Goal: Task Accomplishment & Management: Manage account settings

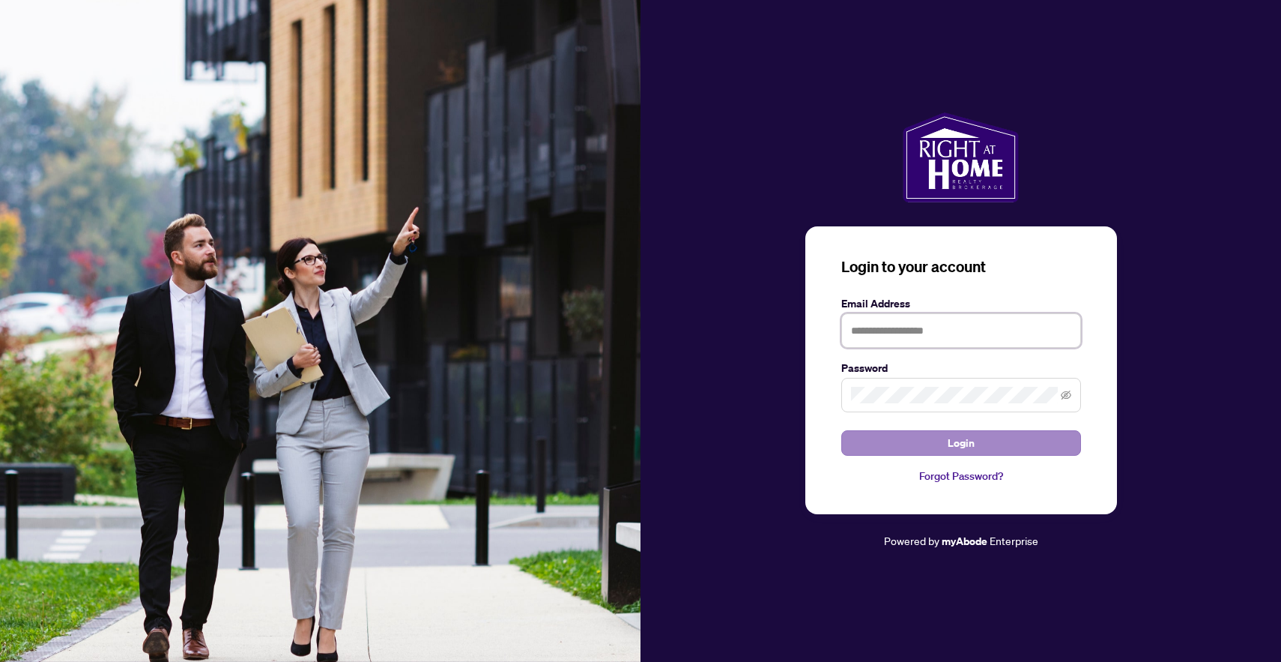
type input "**********"
click at [990, 444] on button "Login" at bounding box center [961, 442] width 240 height 25
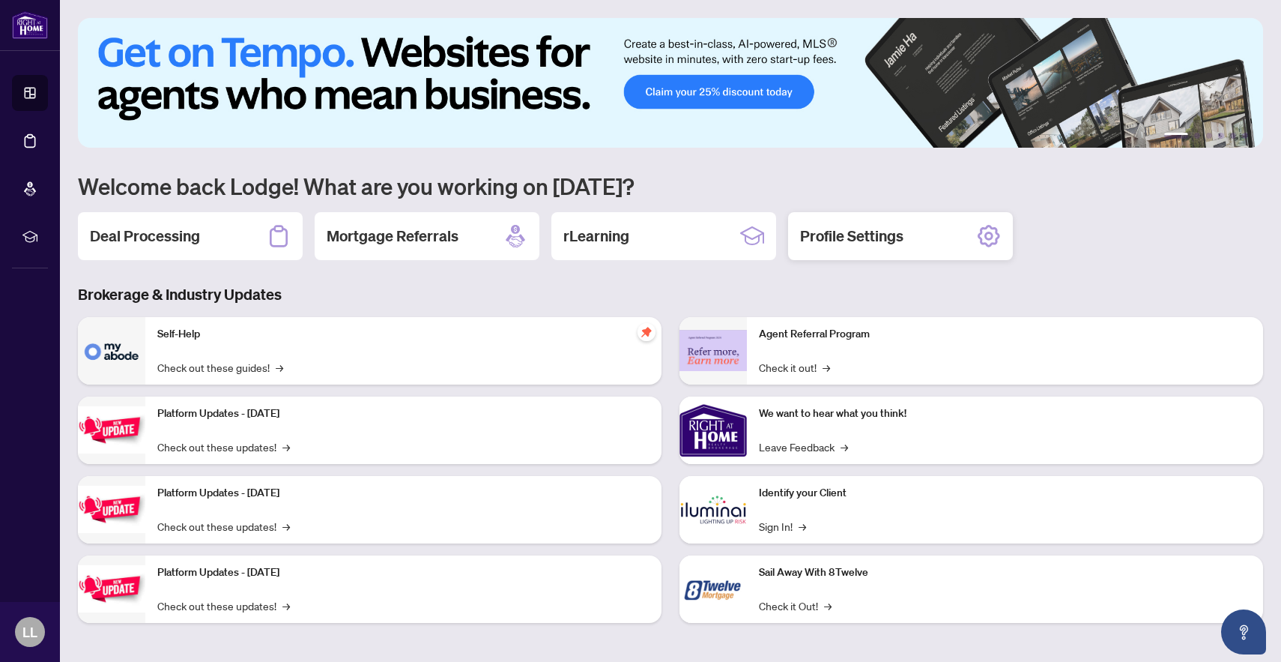
click at [865, 232] on h2 "Profile Settings" at bounding box center [851, 236] width 103 height 21
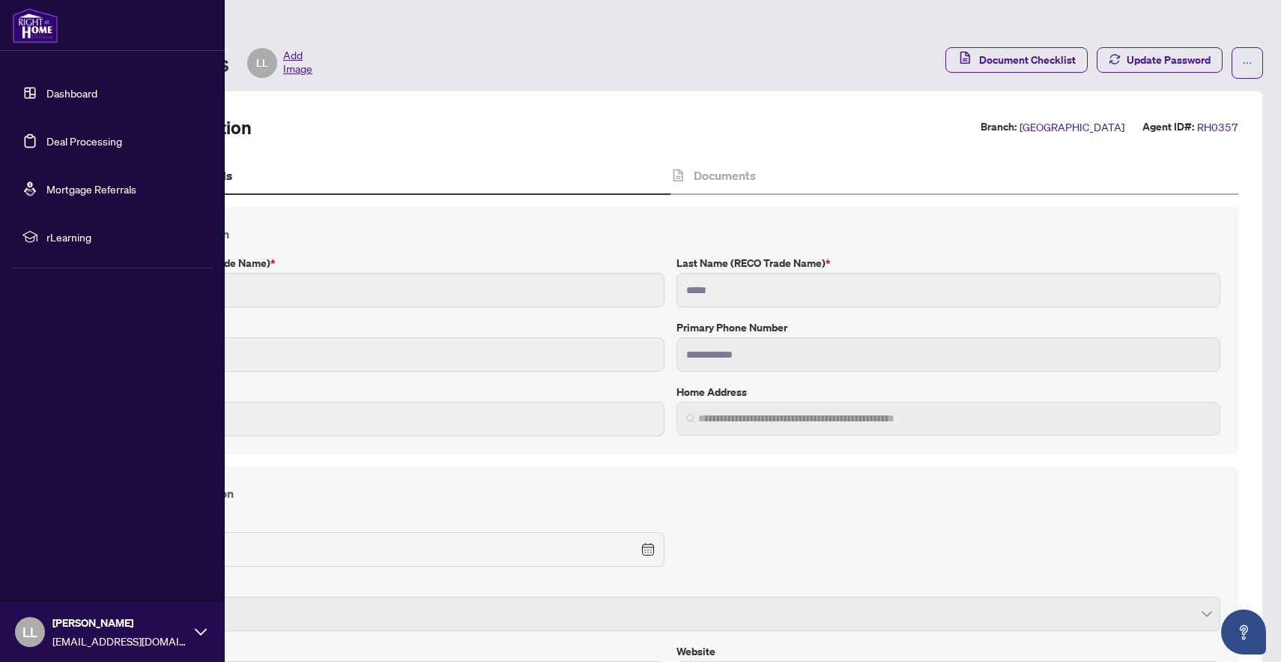
click at [46, 148] on link "Deal Processing" at bounding box center [84, 140] width 76 height 13
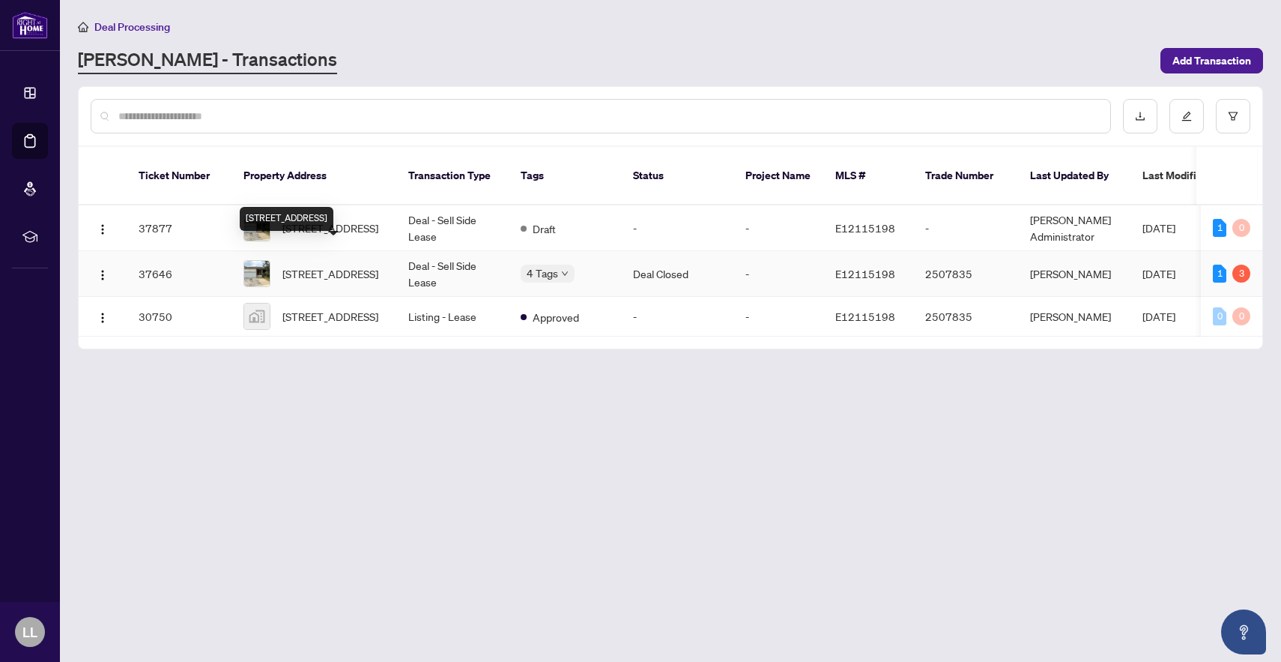
click at [309, 265] on span "[STREET_ADDRESS]" at bounding box center [330, 273] width 96 height 16
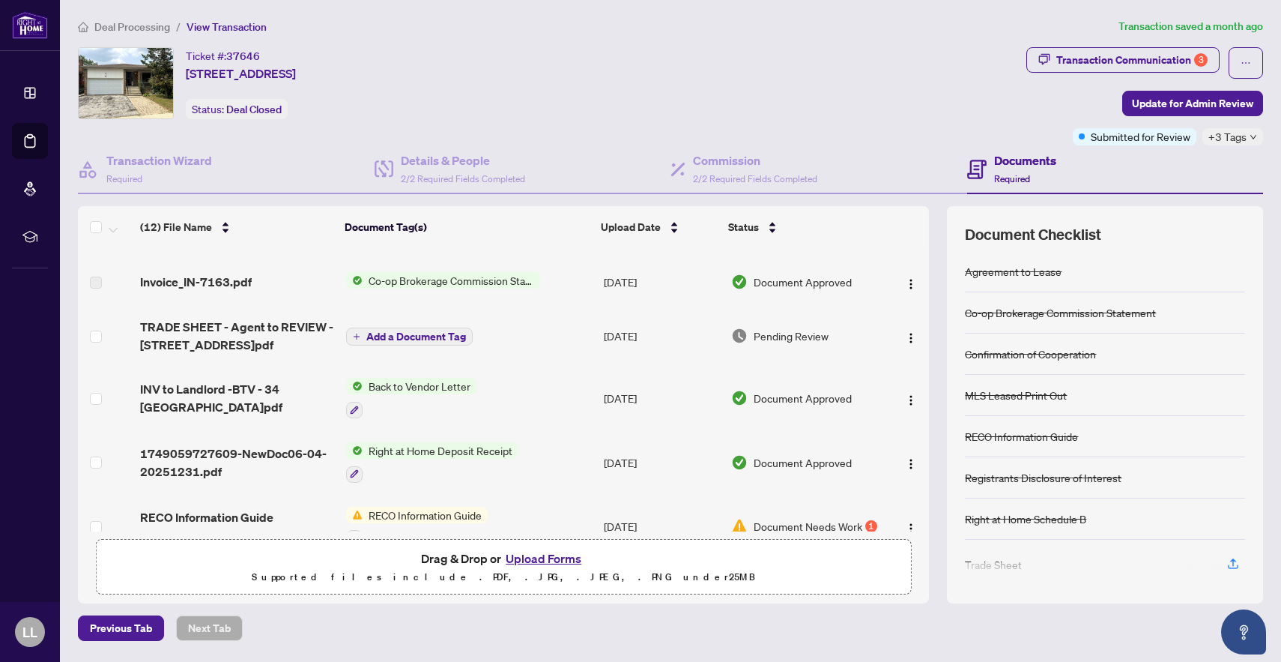
scroll to position [111, 0]
click at [279, 334] on span "TRADE SHEET - Agent to REVIEW - [STREET_ADDRESS]pdf" at bounding box center [237, 335] width 194 height 36
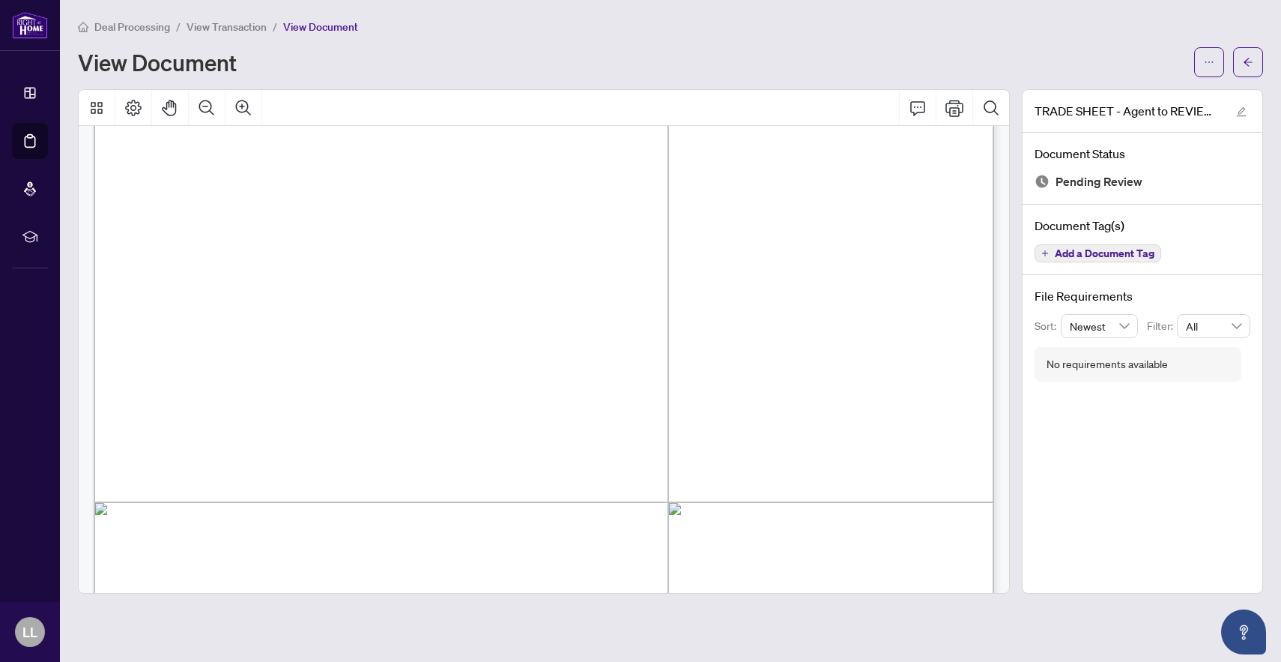
scroll to position [214, 0]
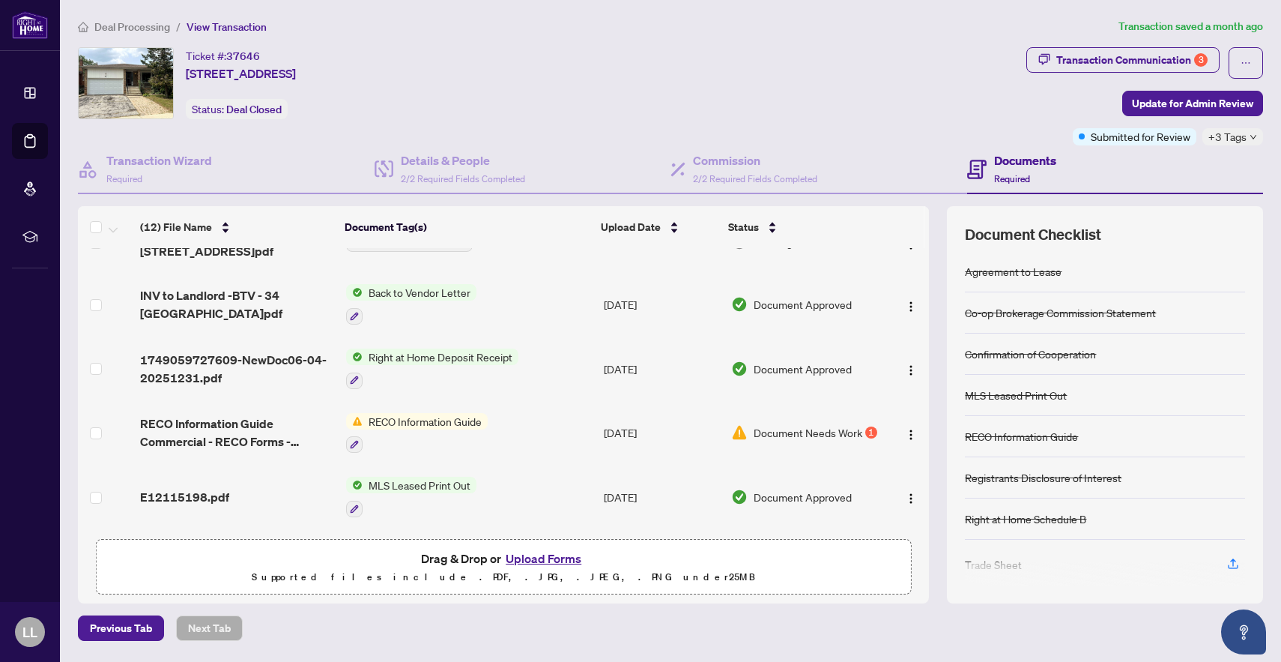
scroll to position [207, 0]
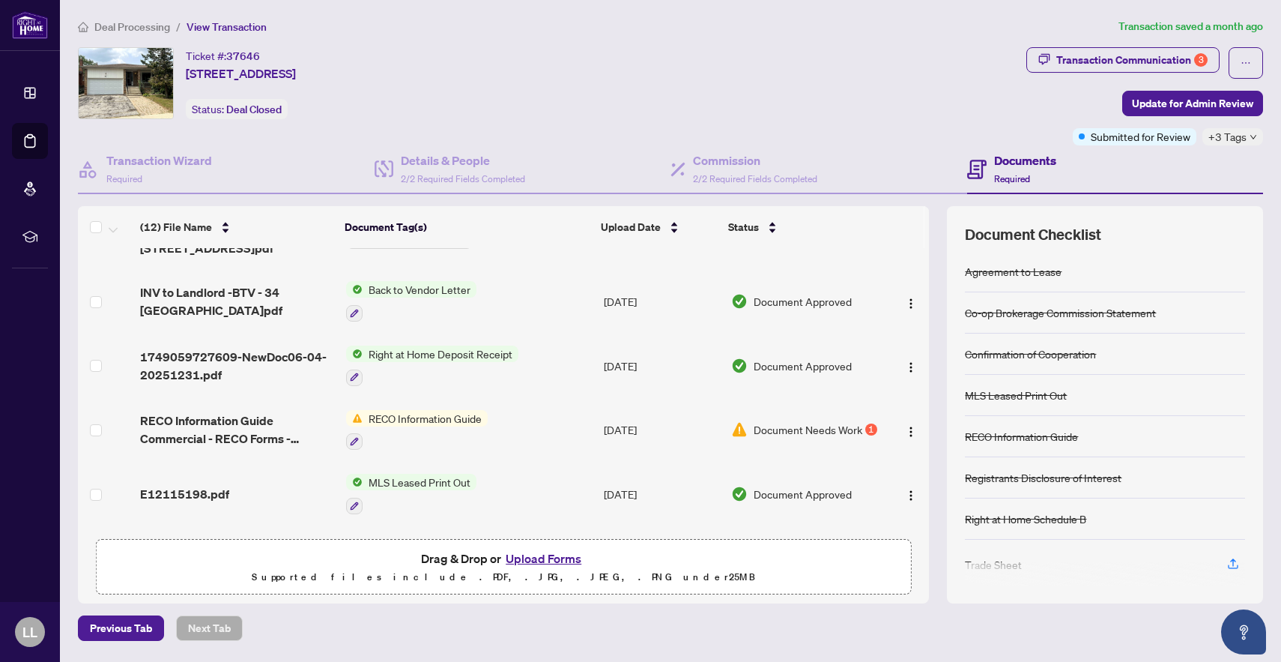
click at [495, 432] on td "RECO Information Guide" at bounding box center [469, 430] width 258 height 64
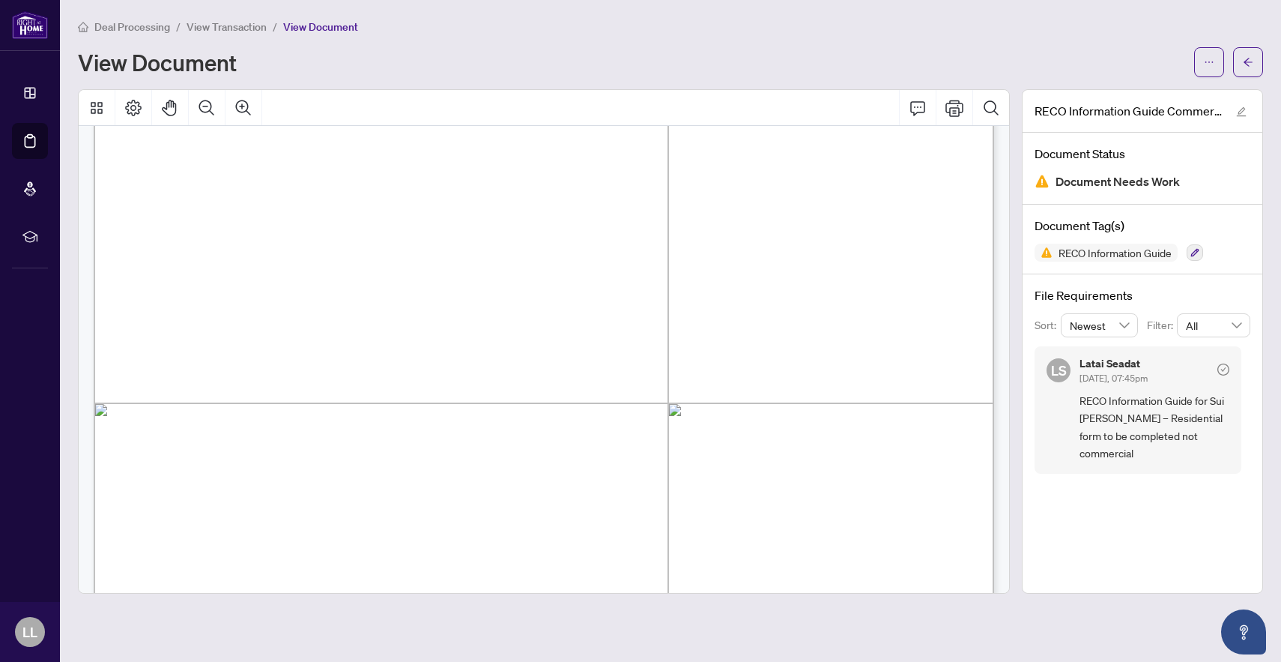
scroll to position [300, 0]
click at [1173, 181] on span "Document Needs Work" at bounding box center [1118, 182] width 124 height 20
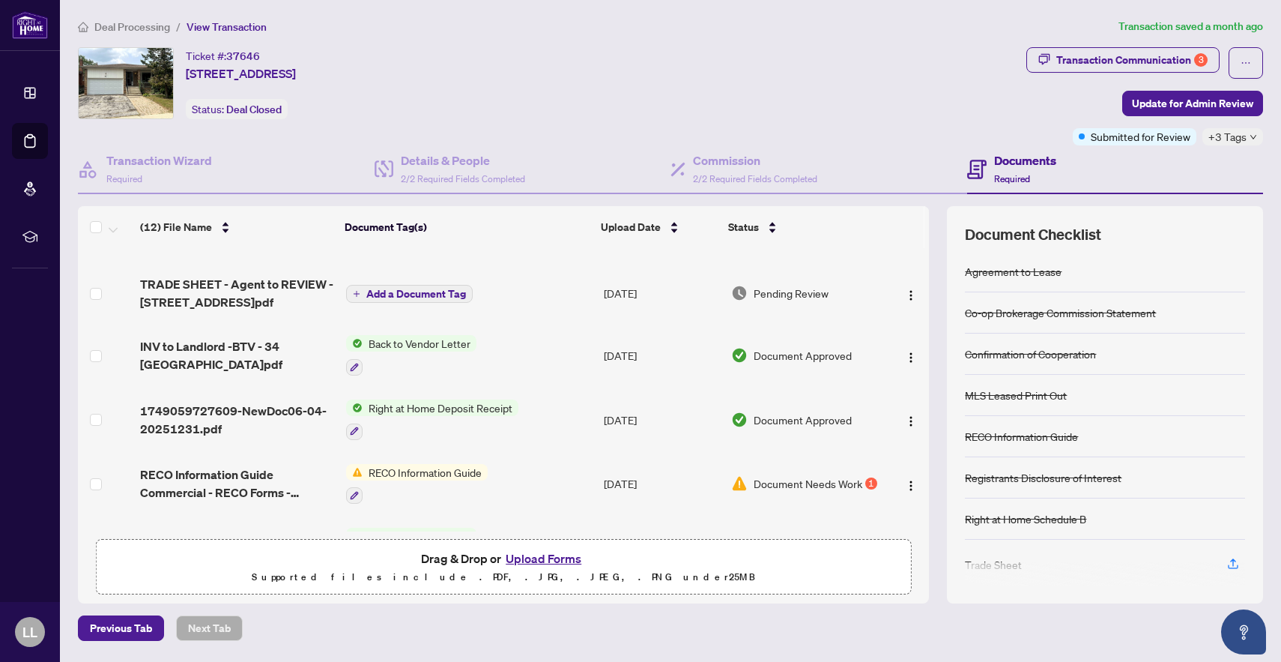
scroll to position [168, 0]
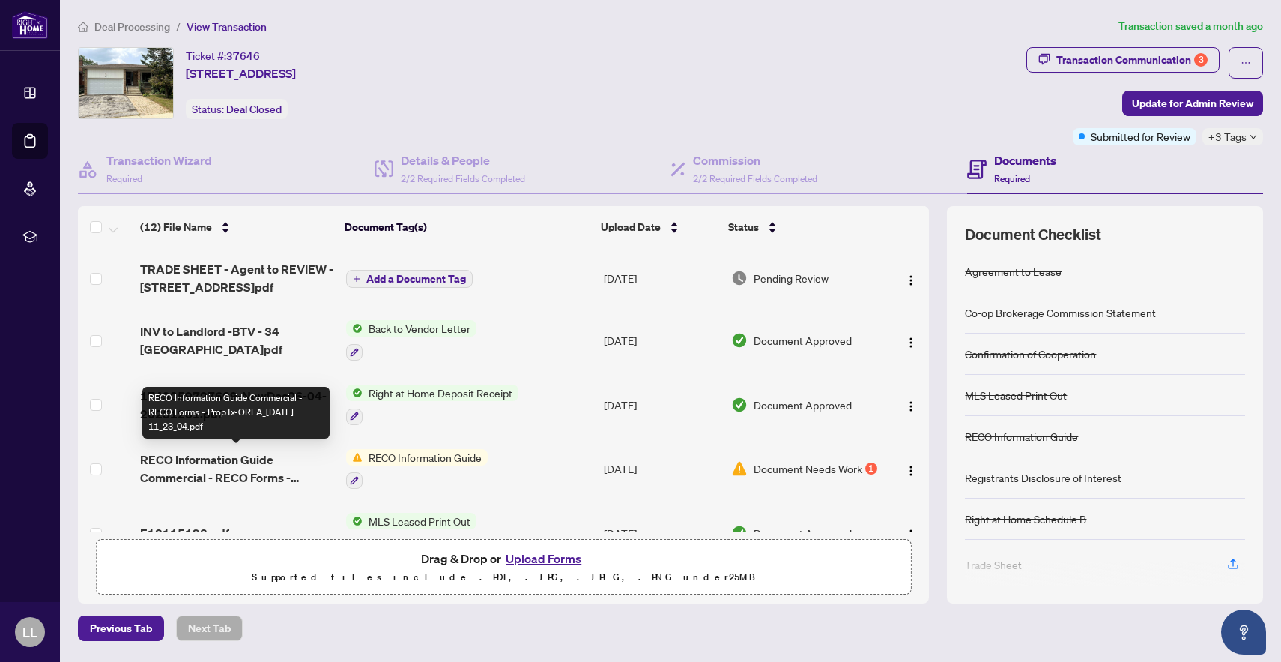
click at [238, 463] on span "RECO Information Guide Commercial - RECO Forms - PropTx-OREA_[DATE] 11_23_04.pdf" at bounding box center [237, 468] width 194 height 36
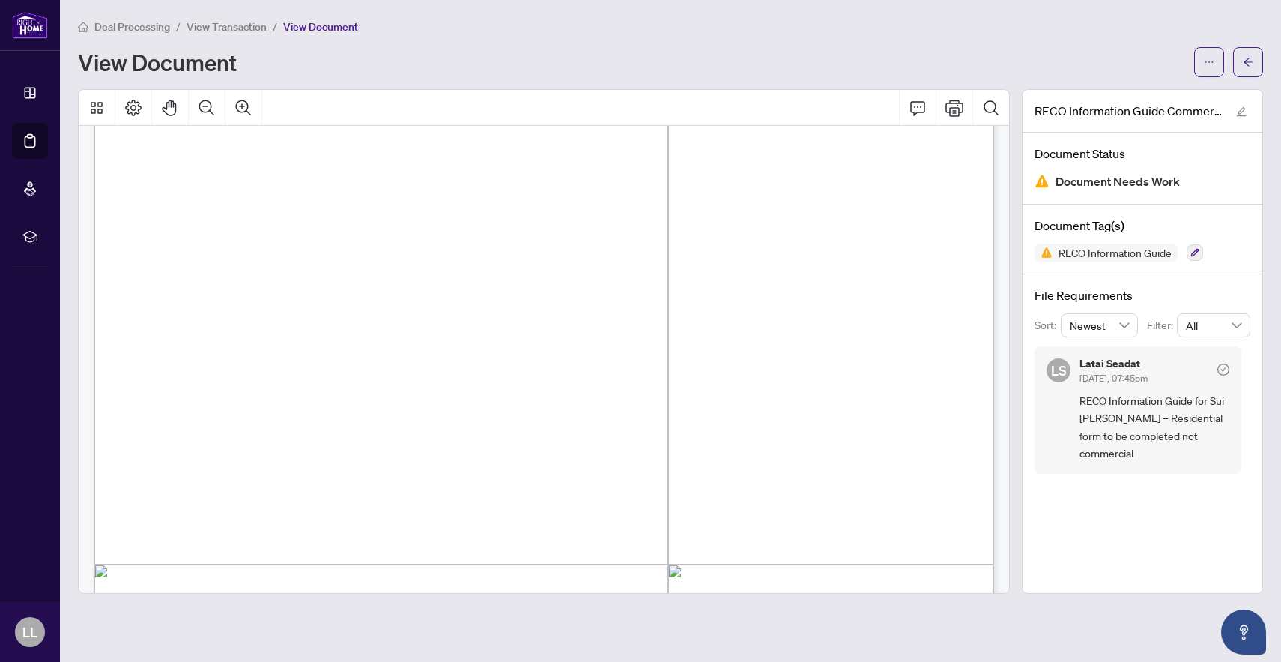
scroll to position [10906, 0]
drag, startPoint x: 347, startPoint y: 217, endPoint x: 166, endPoint y: 208, distance: 181.5
drag, startPoint x: 343, startPoint y: 286, endPoint x: 169, endPoint y: 285, distance: 174.6
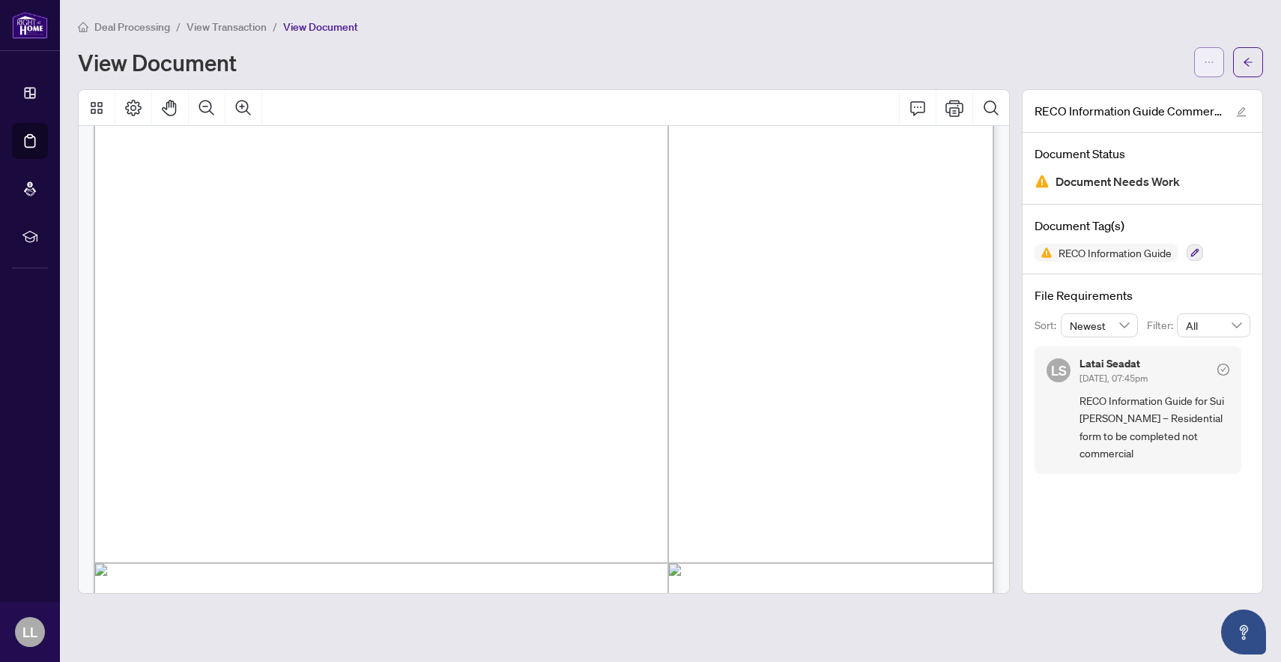
click at [1200, 68] on button "button" at bounding box center [1209, 62] width 30 height 30
click at [1249, 55] on span "button" at bounding box center [1248, 62] width 10 height 24
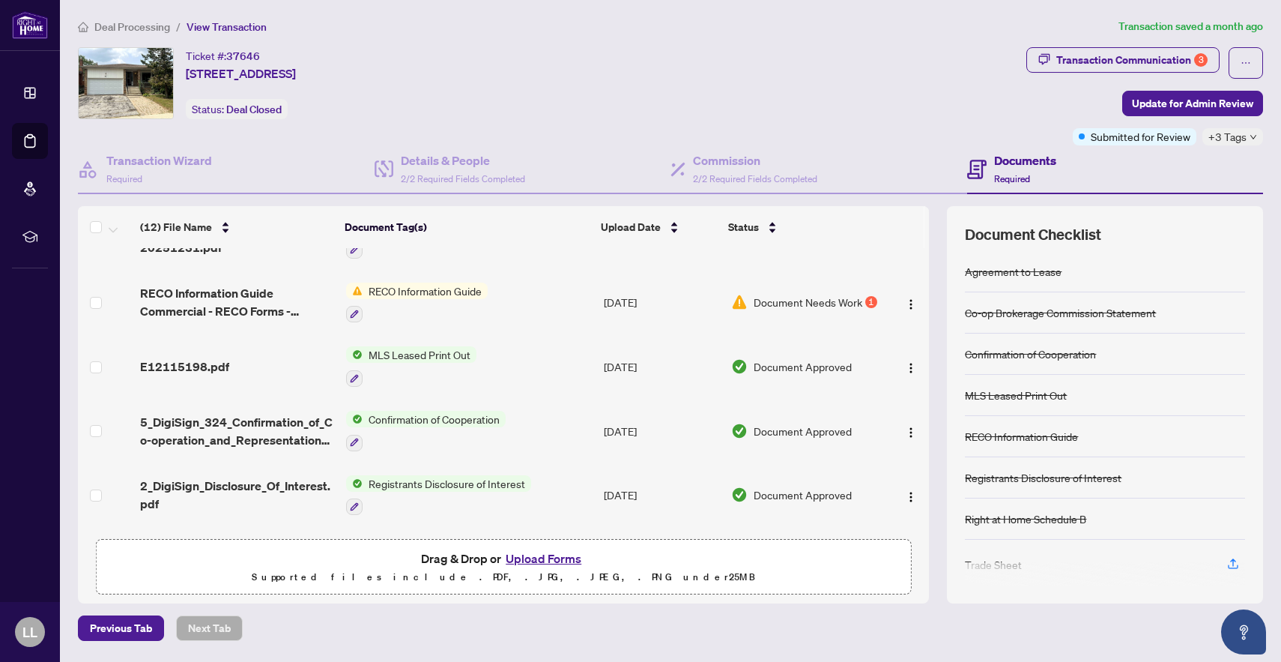
scroll to position [458, 0]
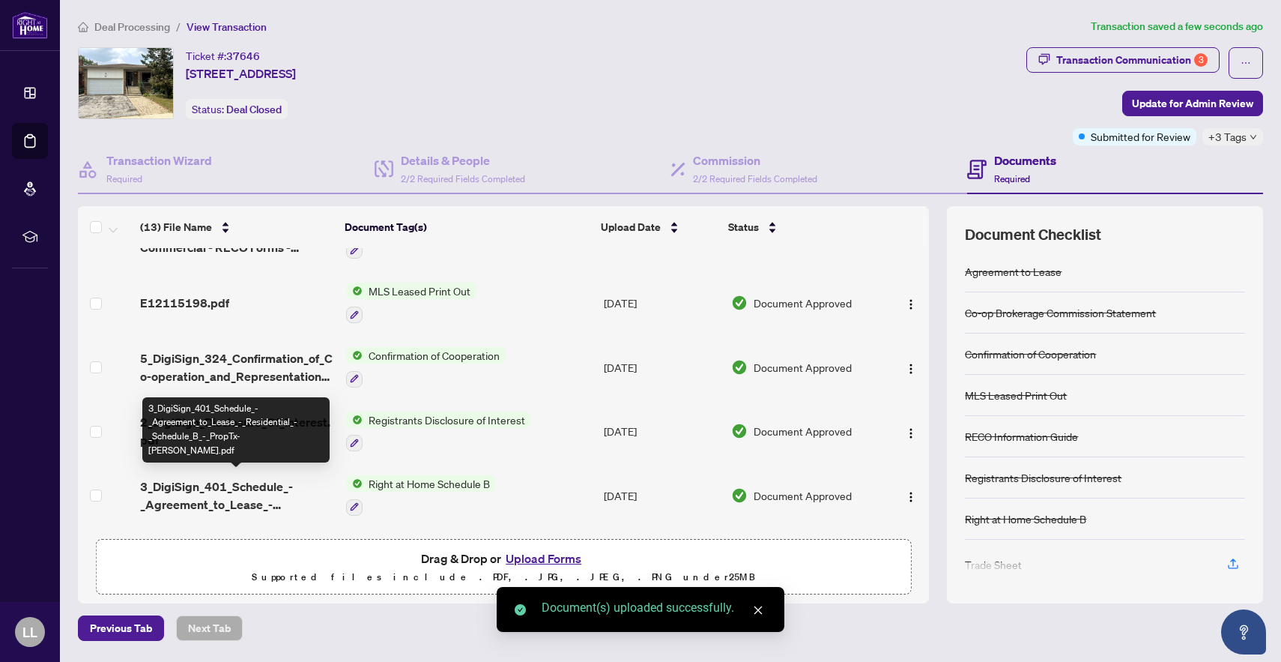
click at [321, 487] on span "3_DigiSign_401_Schedule_-_Agreement_to_Lease_-_Residential_-_Schedule_B_-_PropT…" at bounding box center [237, 495] width 194 height 36
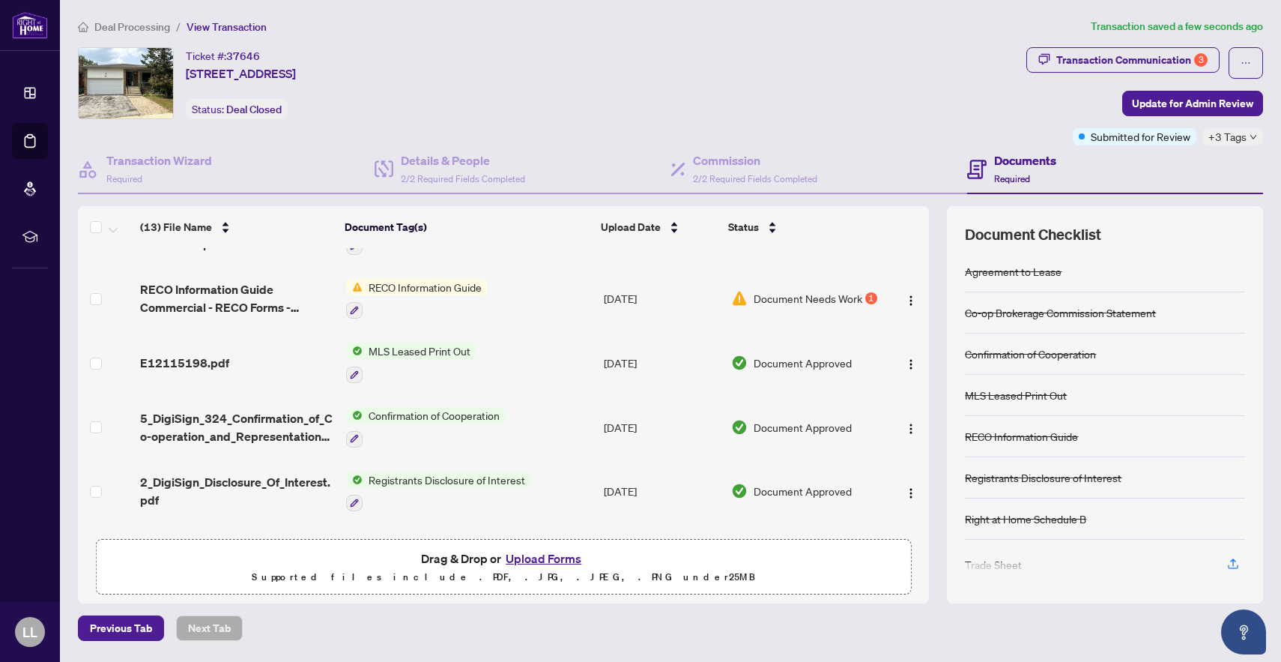
scroll to position [518, 0]
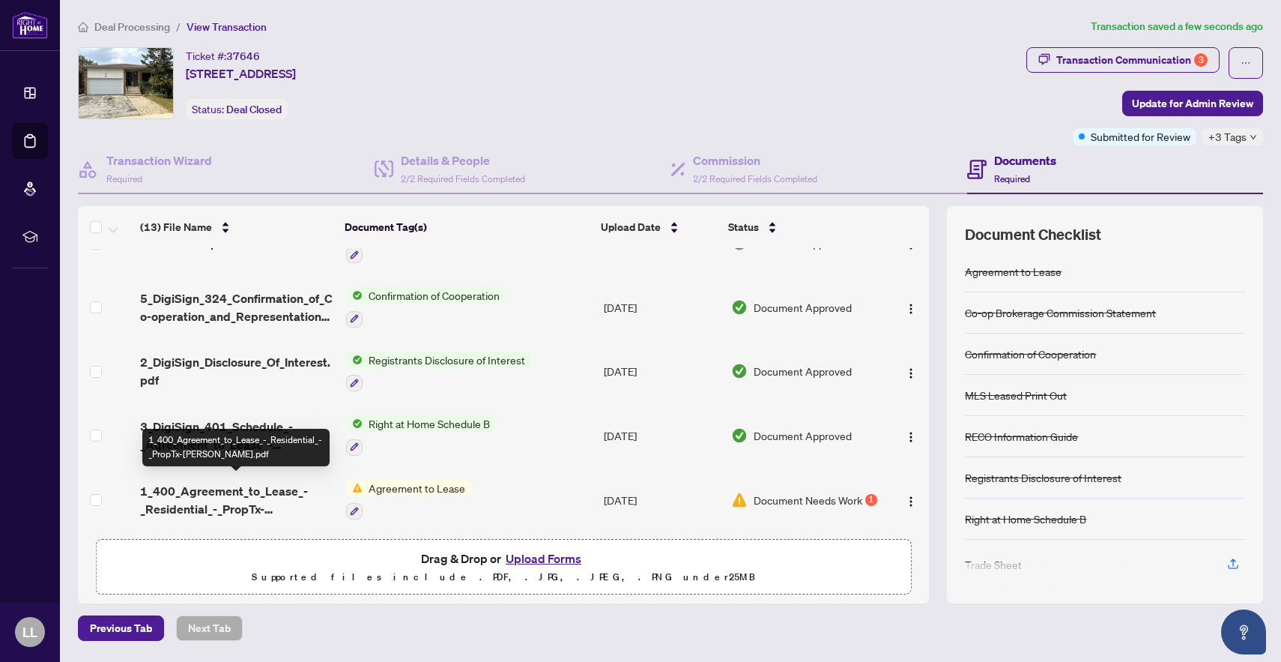
click at [269, 483] on span "1_400_Agreement_to_Lease_-_Residential_-_PropTx-[PERSON_NAME].pdf" at bounding box center [237, 500] width 194 height 36
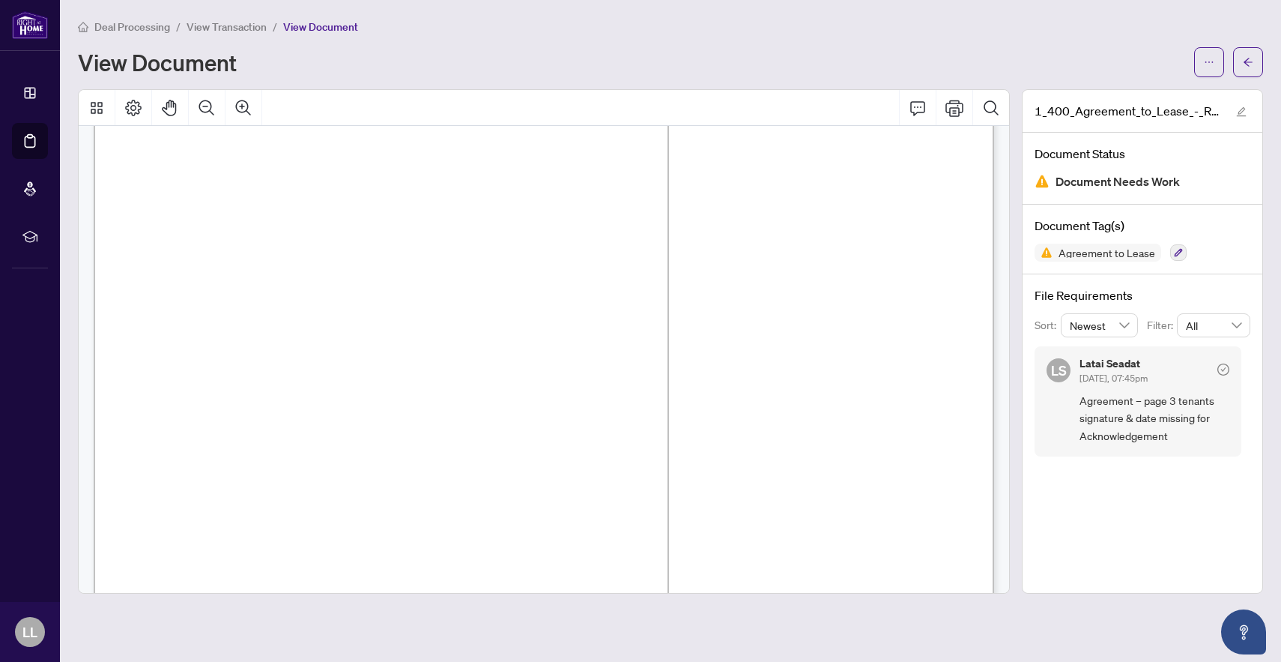
scroll to position [3058, 0]
drag, startPoint x: 680, startPoint y: 206, endPoint x: 782, endPoint y: 204, distance: 102.7
click at [384, 204] on span "[PERSON_NAME]" at bounding box center [333, 209] width 103 height 14
drag, startPoint x: 794, startPoint y: 210, endPoint x: 703, endPoint y: 219, distance: 91.8
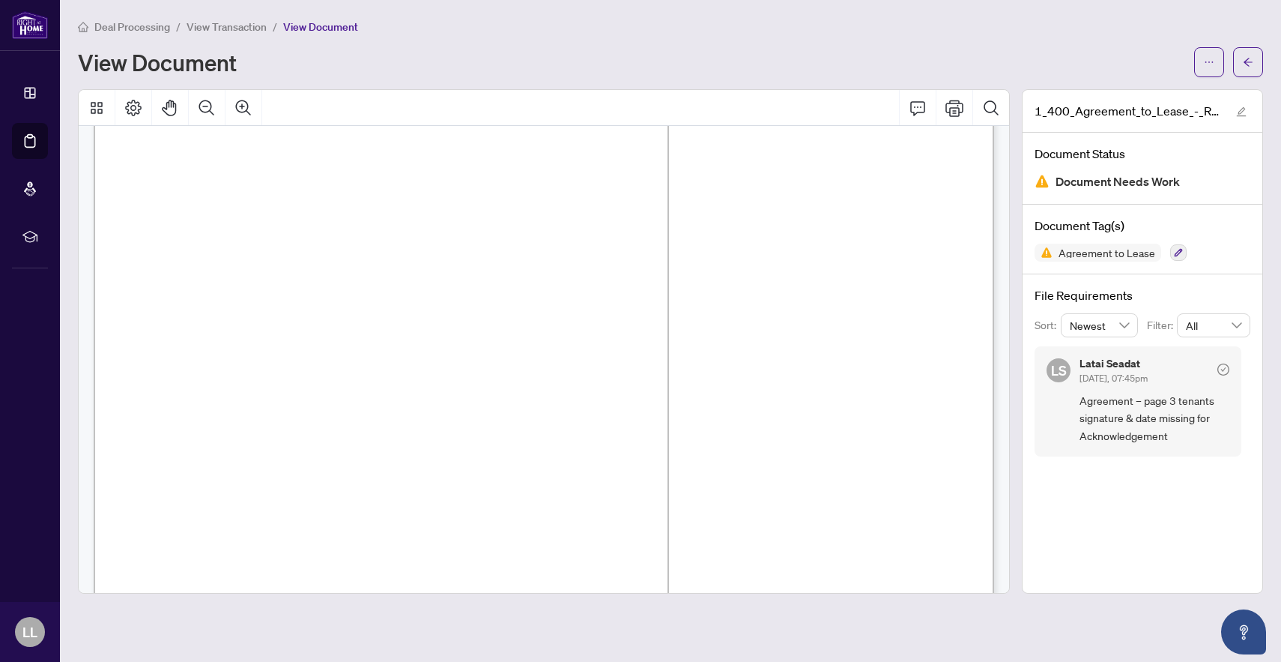
click at [704, 224] on span "........................................................................ ......…" at bounding box center [739, 222] width 377 height 12
drag, startPoint x: 686, startPoint y: 205, endPoint x: 783, endPoint y: 213, distance: 97.7
click at [384, 213] on span "[PERSON_NAME]" at bounding box center [333, 209] width 103 height 14
drag, startPoint x: 1082, startPoint y: 399, endPoint x: 1183, endPoint y: 453, distance: 115.0
click at [1183, 453] on div "[PERSON_NAME] Seadat [DATE], 07:45pm Agreement – page 3 tenants signature & dat…" at bounding box center [1138, 401] width 207 height 110
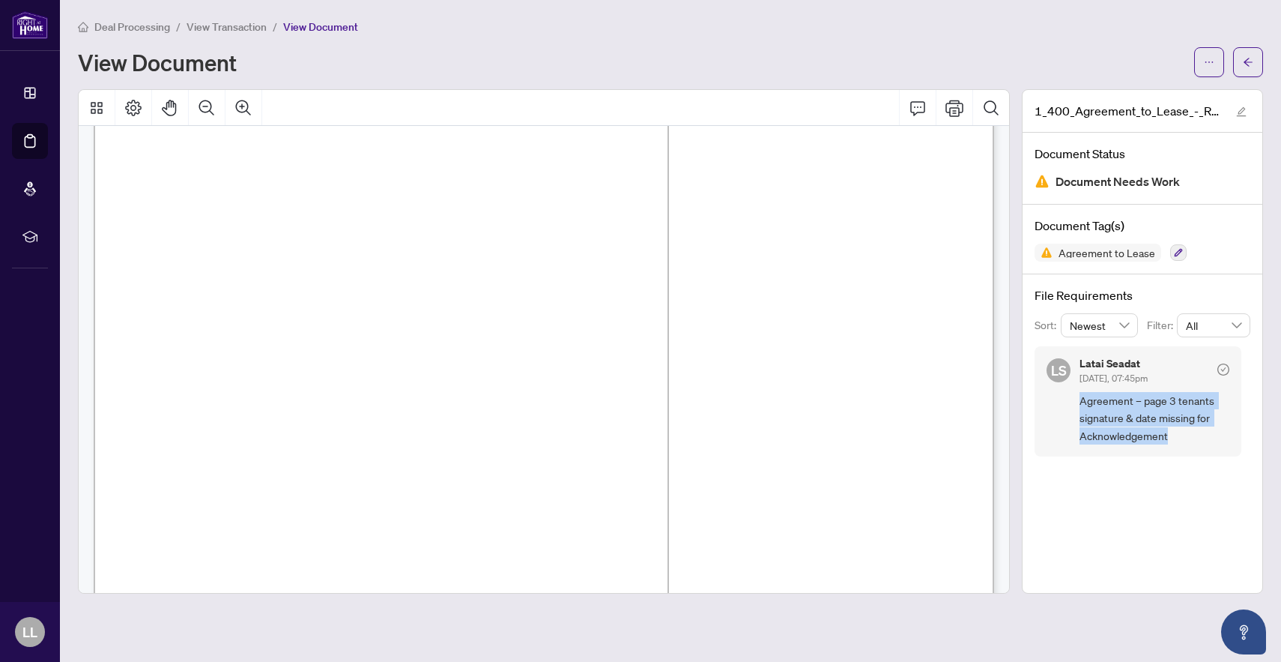
copy span "Agreement – page 3 tenants signature & date missing for Acknowledgement"
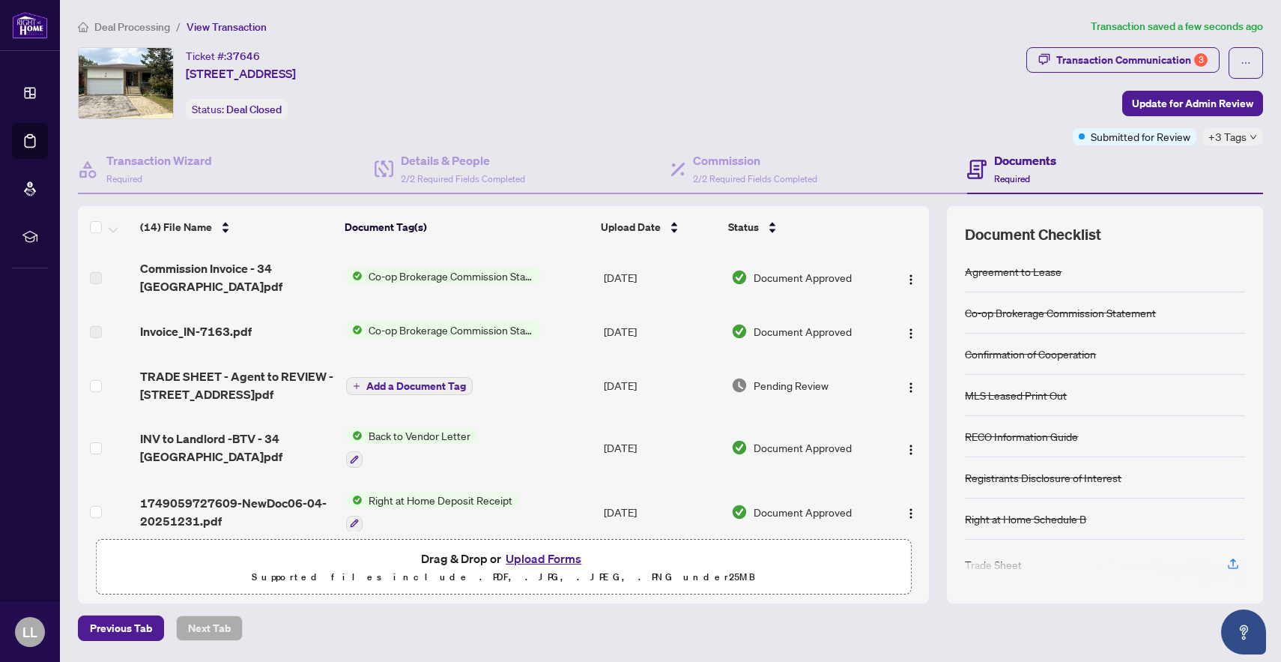
scroll to position [180, 0]
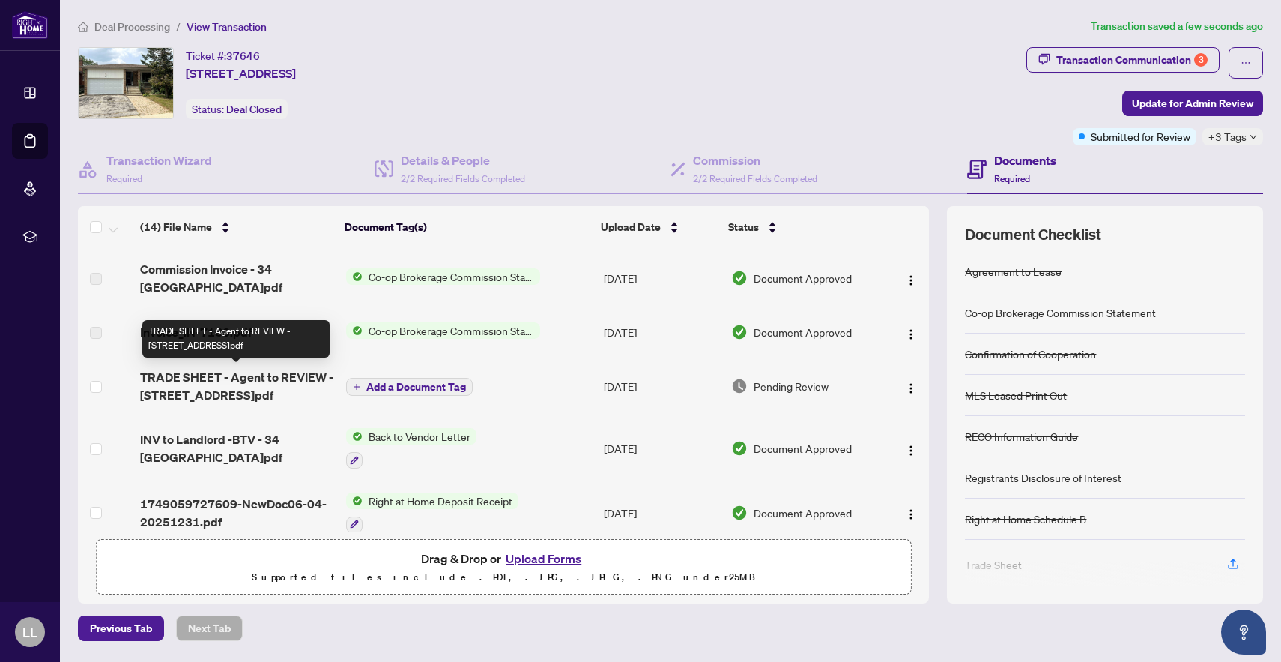
click at [247, 377] on span "TRADE SHEET - Agent to REVIEW - [STREET_ADDRESS]pdf" at bounding box center [237, 386] width 194 height 36
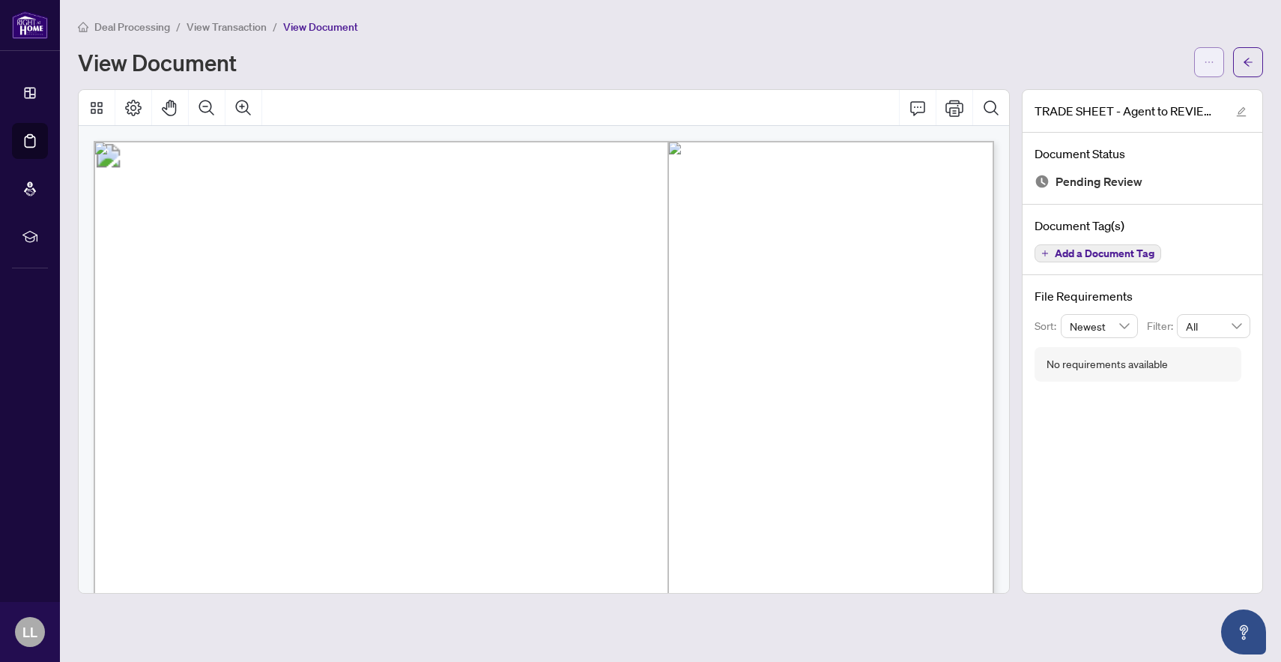
click at [1213, 59] on icon "ellipsis" at bounding box center [1209, 62] width 10 height 10
click at [1173, 106] on li "Manage Document Tags" at bounding box center [1155, 118] width 132 height 24
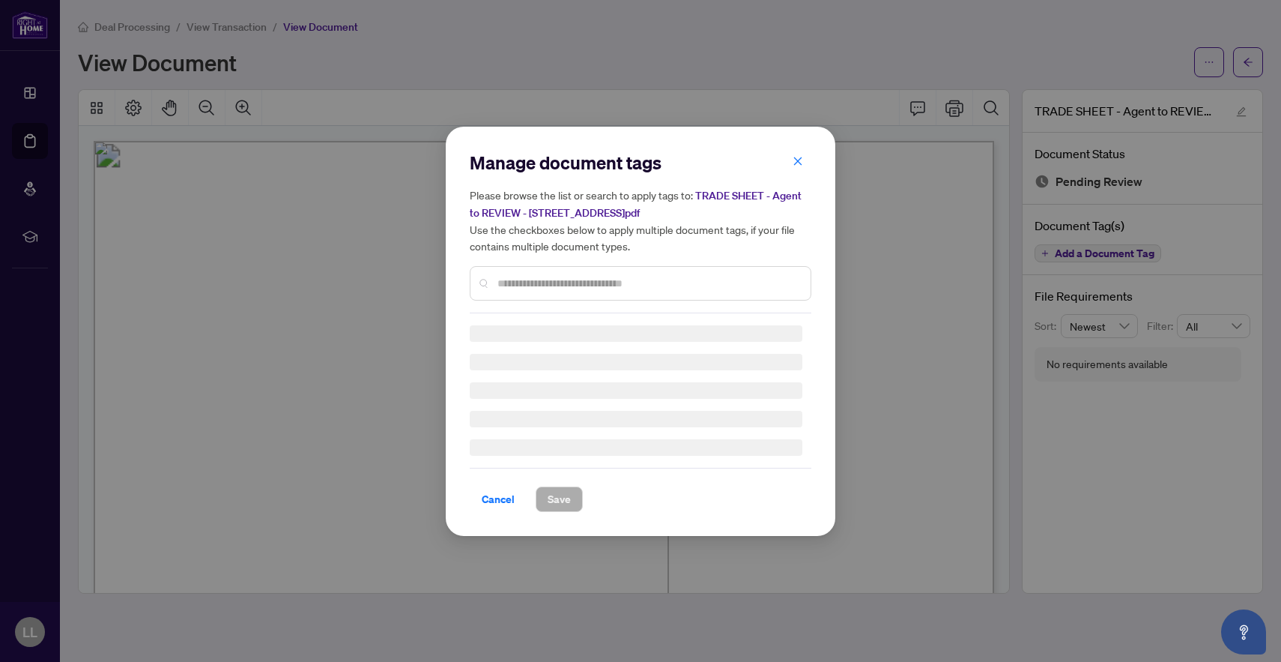
click at [1173, 106] on div "Manage document tags Please browse the list or search to apply tags to: TRADE S…" at bounding box center [640, 331] width 1281 height 662
click at [805, 163] on div "Manage document tags Please browse the list or search to apply tags to: TRADE S…" at bounding box center [641, 331] width 342 height 361
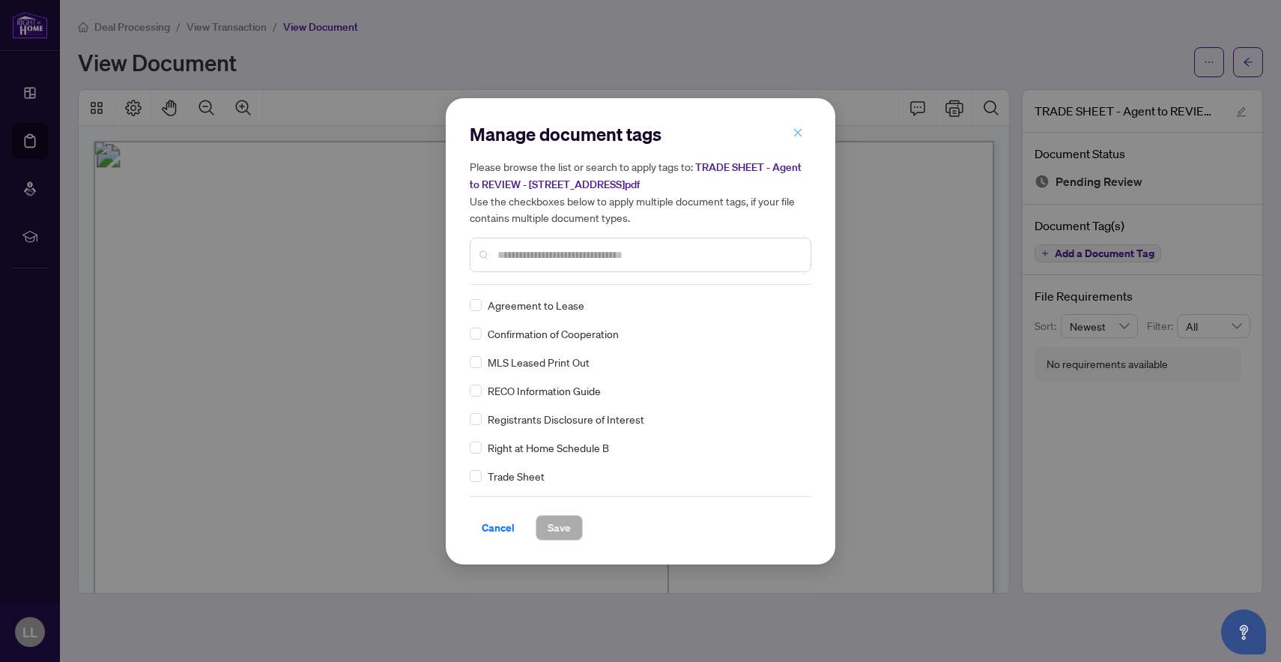
click at [804, 141] on button "button" at bounding box center [798, 133] width 30 height 25
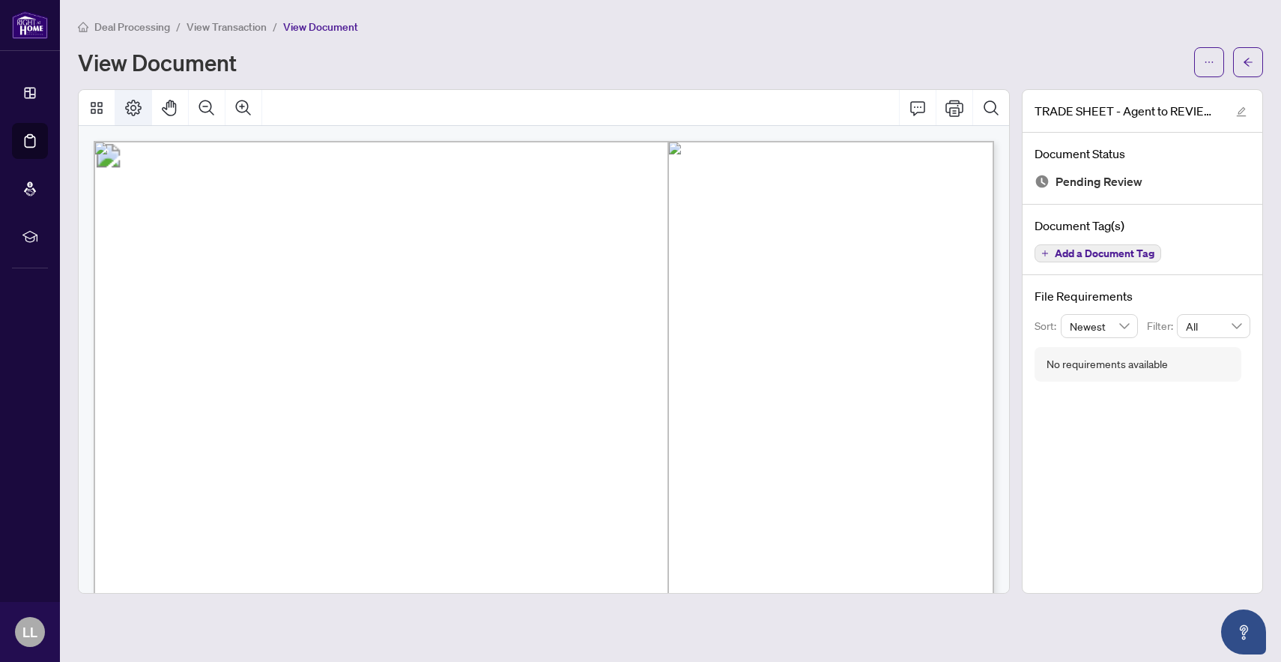
click at [138, 100] on icon "Page Layout" at bounding box center [133, 108] width 18 height 18
click at [1213, 57] on icon "ellipsis" at bounding box center [1209, 62] width 10 height 10
click at [1158, 102] on span "Download" at bounding box center [1155, 94] width 114 height 16
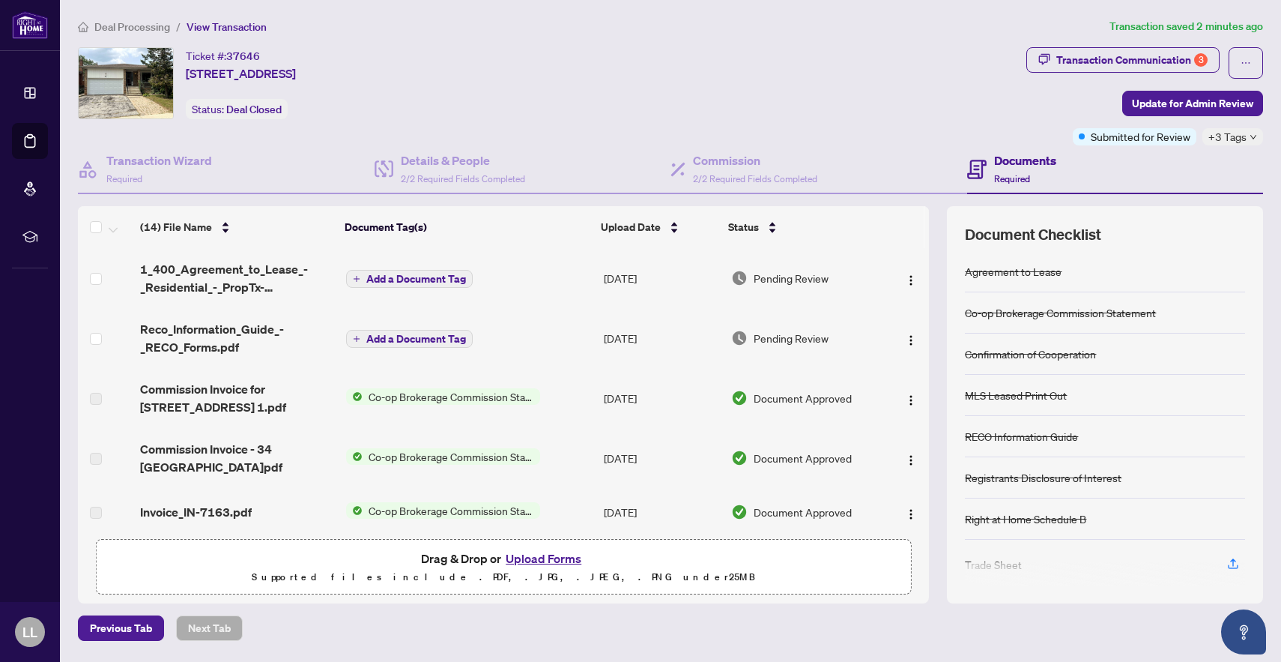
click at [415, 290] on td "Add a Document Tag" at bounding box center [469, 278] width 258 height 60
click at [432, 276] on span "Add a Document Tag" at bounding box center [416, 278] width 100 height 10
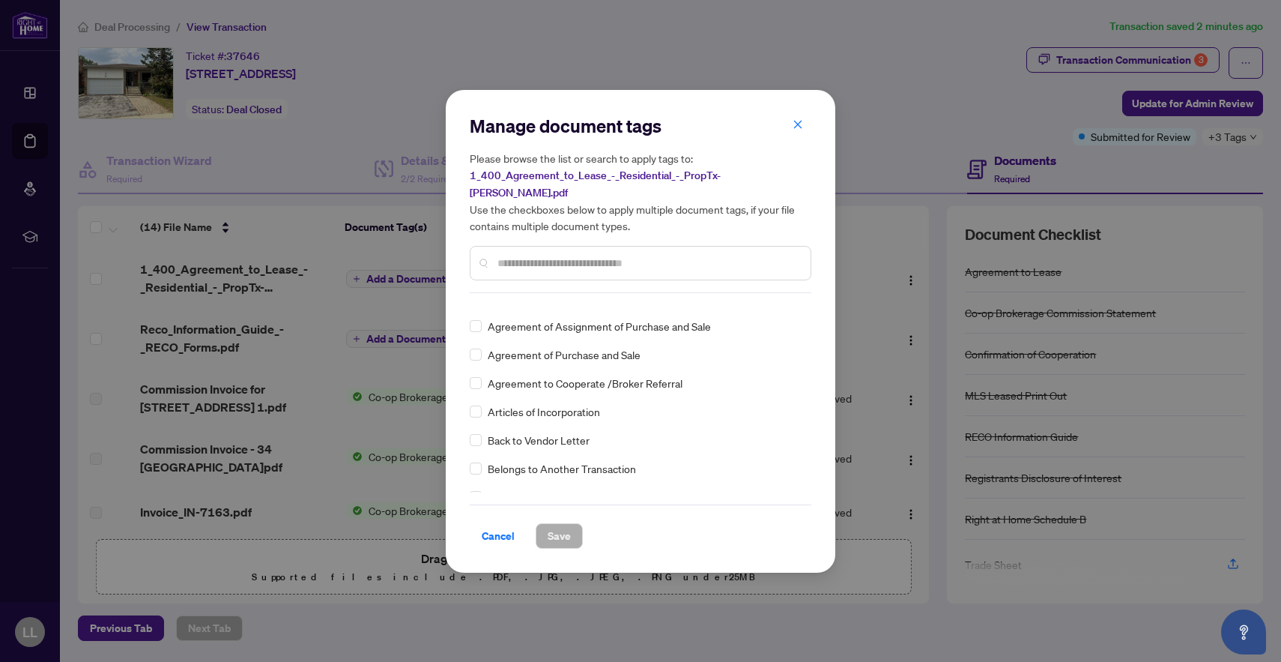
scroll to position [301, 0]
click at [604, 346] on span "Agreement of Purchase and Sale" at bounding box center [564, 353] width 153 height 16
click at [485, 345] on div "Agreement of Purchase and Sale" at bounding box center [636, 353] width 333 height 16
click at [805, 127] on button "button" at bounding box center [798, 124] width 30 height 25
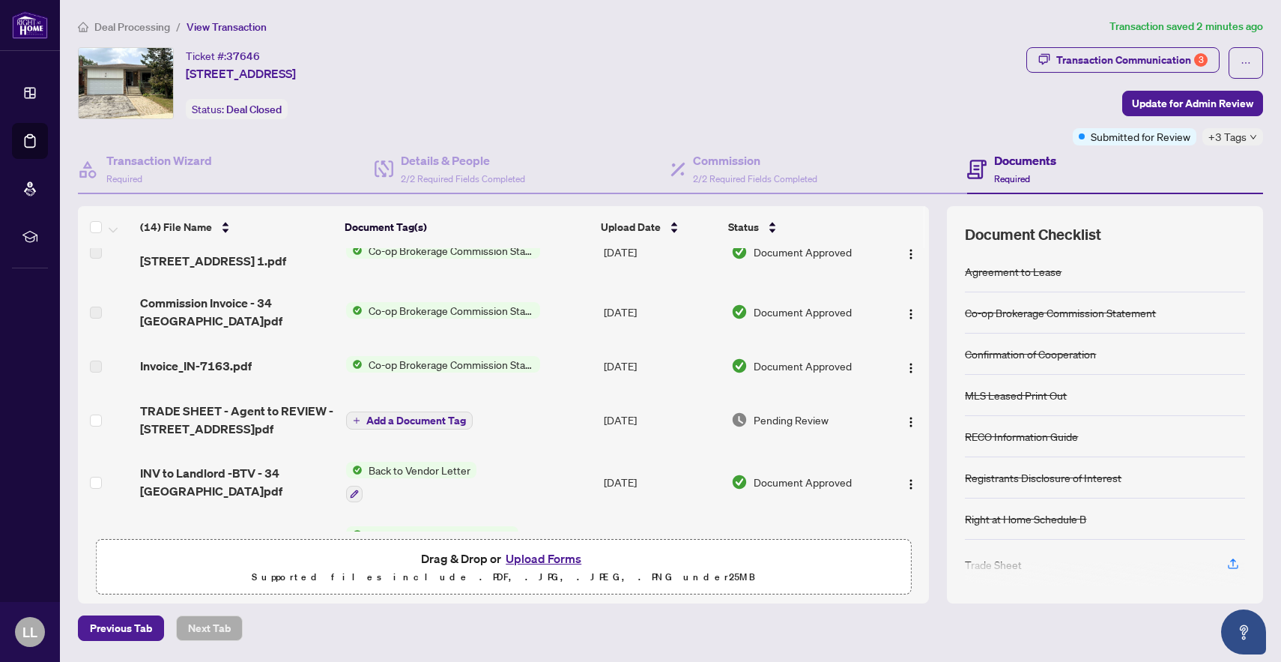
scroll to position [147, 0]
click at [419, 415] on span "Add a Document Tag" at bounding box center [416, 419] width 100 height 10
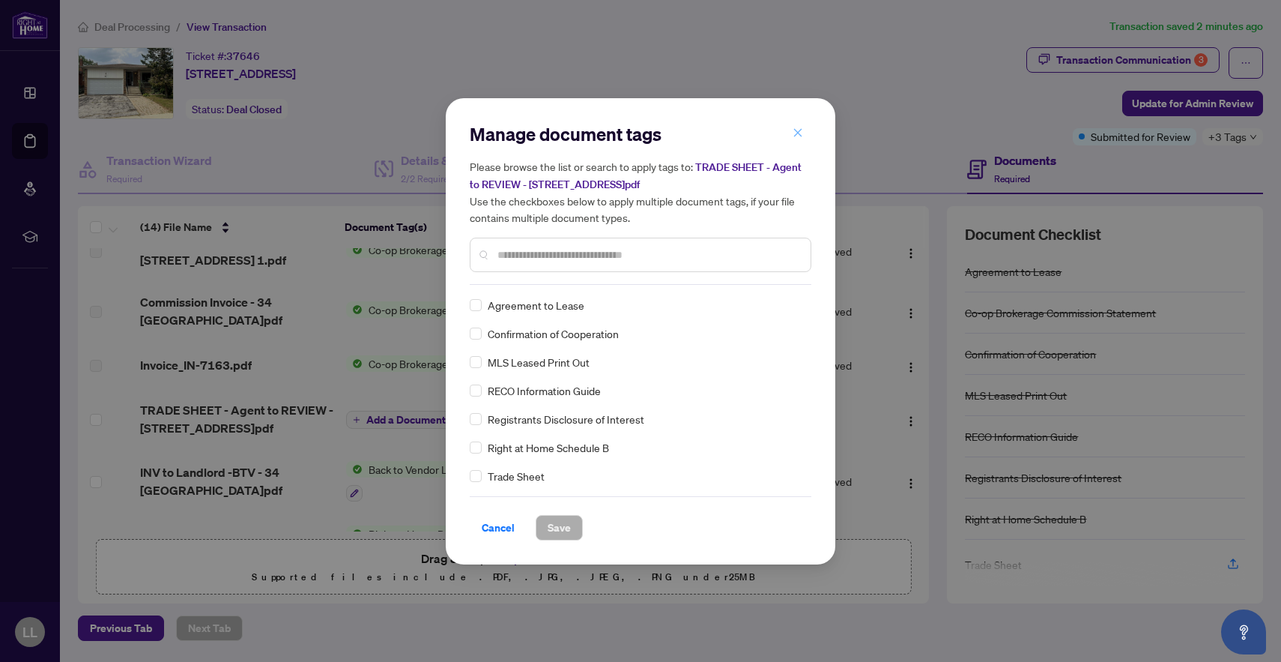
click at [796, 132] on icon "close" at bounding box center [798, 133] width 8 height 8
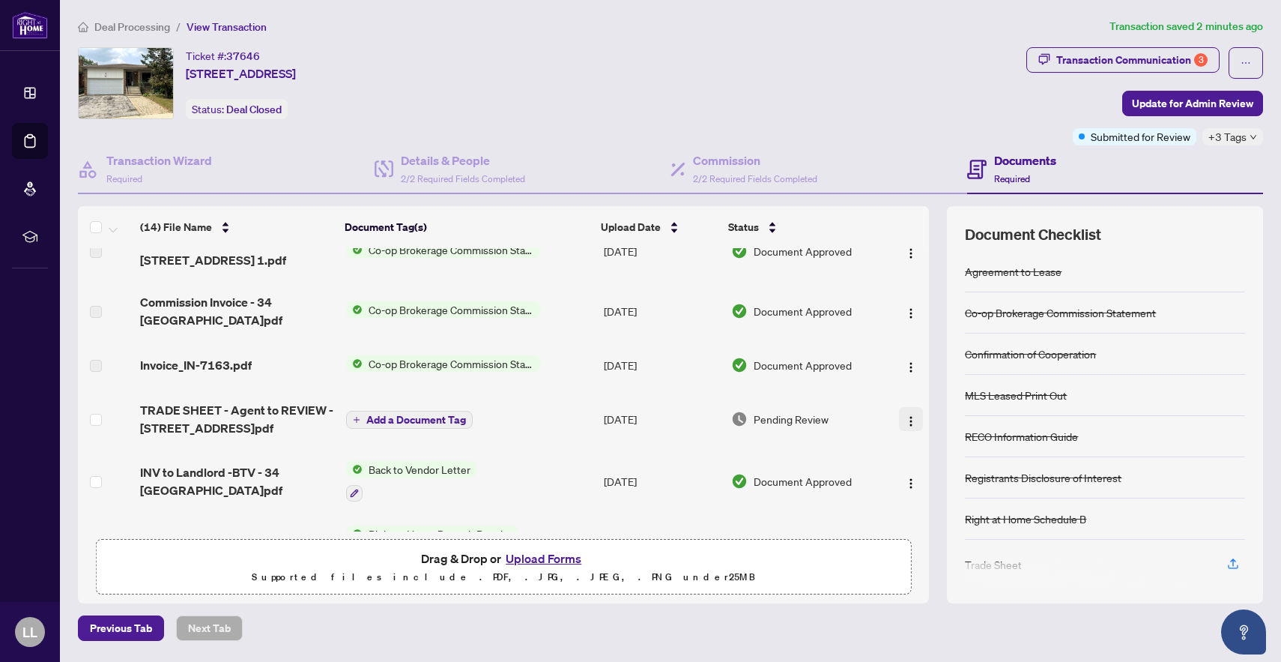
click at [906, 416] on img "button" at bounding box center [911, 421] width 12 height 12
click at [689, 518] on td "[DATE]" at bounding box center [661, 545] width 127 height 64
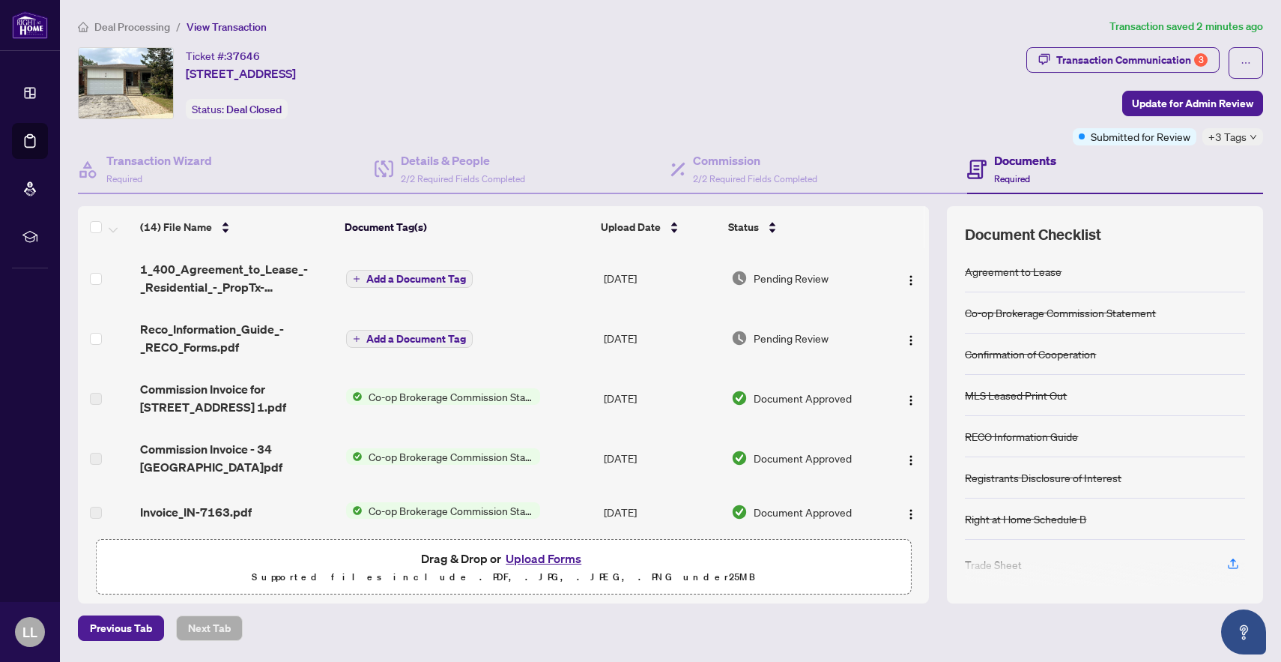
scroll to position [124, 0]
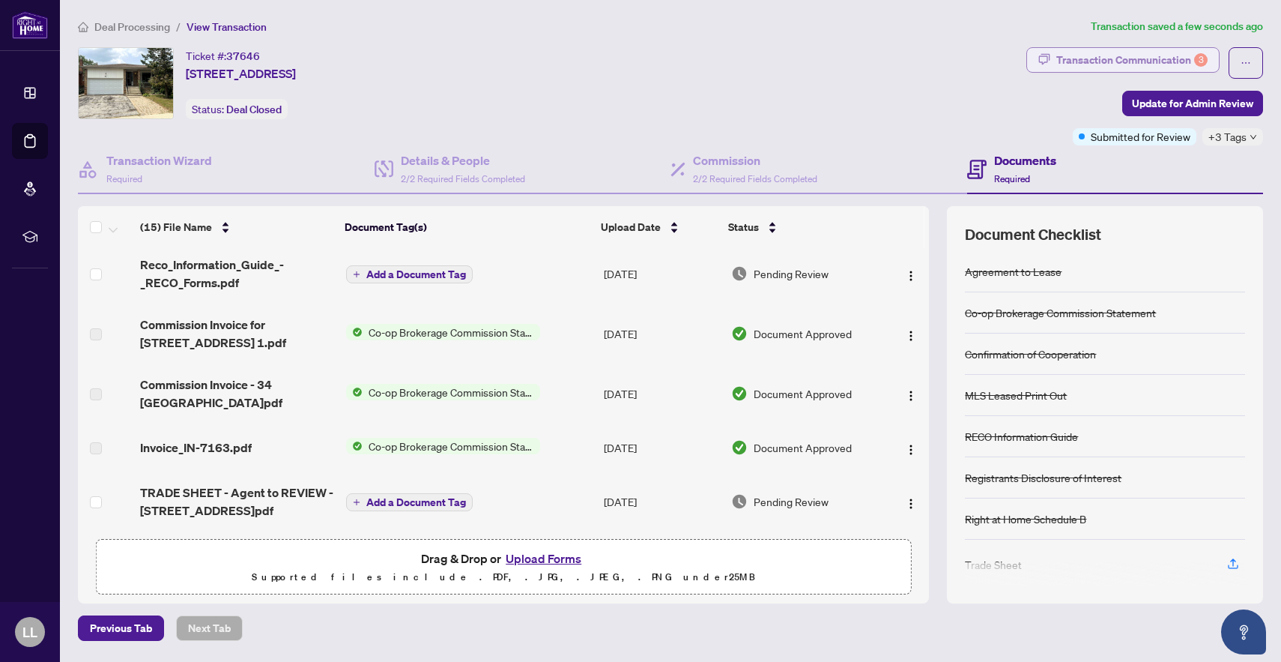
click at [1164, 61] on div "Transaction Communication 3" at bounding box center [1131, 60] width 151 height 24
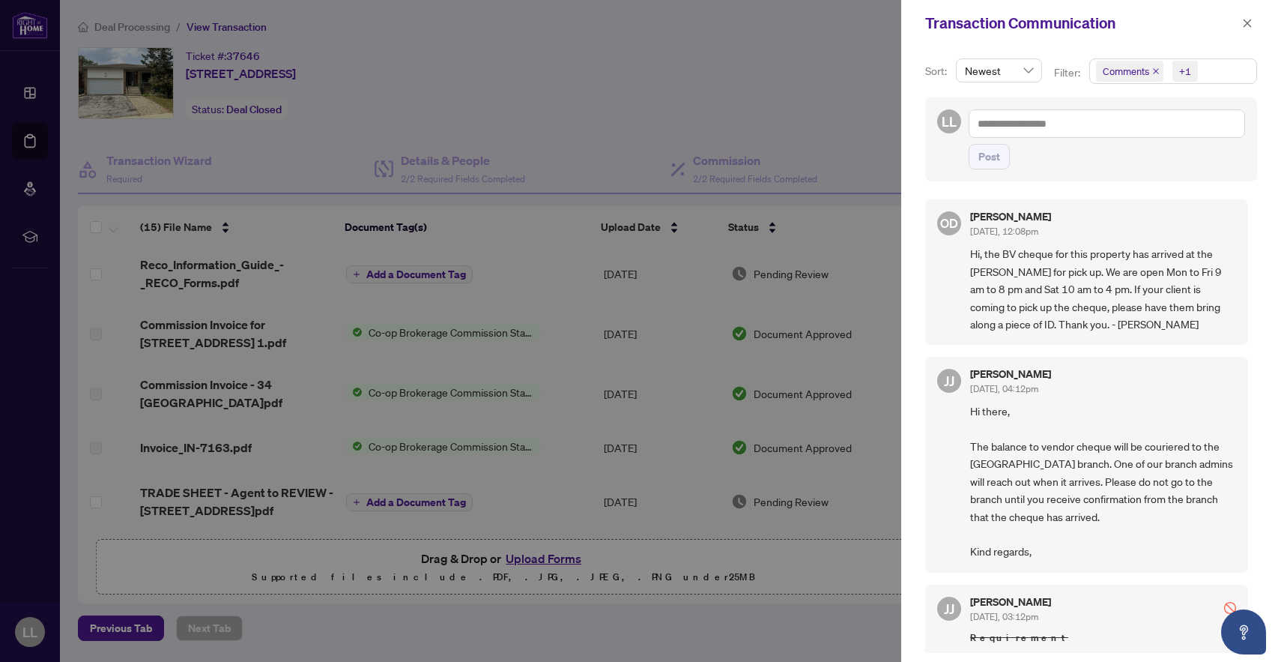
click at [877, 138] on div at bounding box center [640, 331] width 1281 height 662
click at [1246, 22] on icon "close" at bounding box center [1248, 23] width 8 height 8
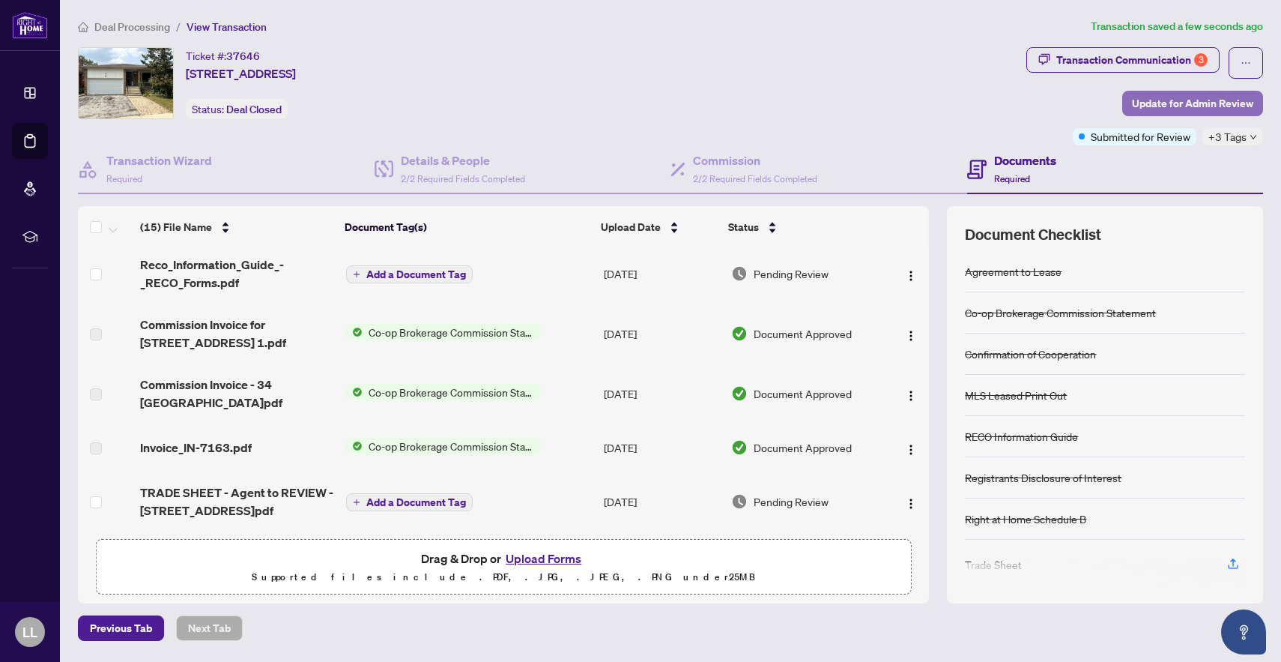
click at [1203, 104] on span "Update for Admin Review" at bounding box center [1192, 103] width 121 height 24
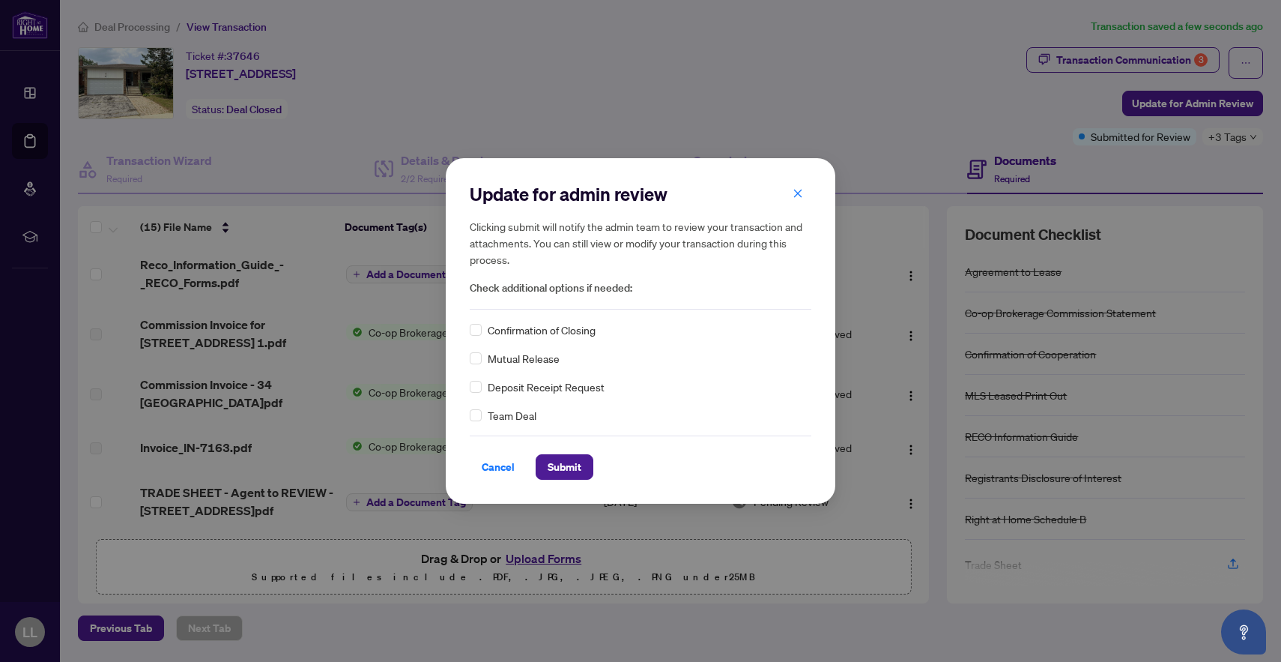
click at [515, 334] on span "Confirmation of Closing" at bounding box center [542, 329] width 108 height 16
click at [488, 333] on span "Confirmation of Closing" at bounding box center [542, 329] width 108 height 16
click at [577, 467] on span "Submit" at bounding box center [565, 467] width 34 height 24
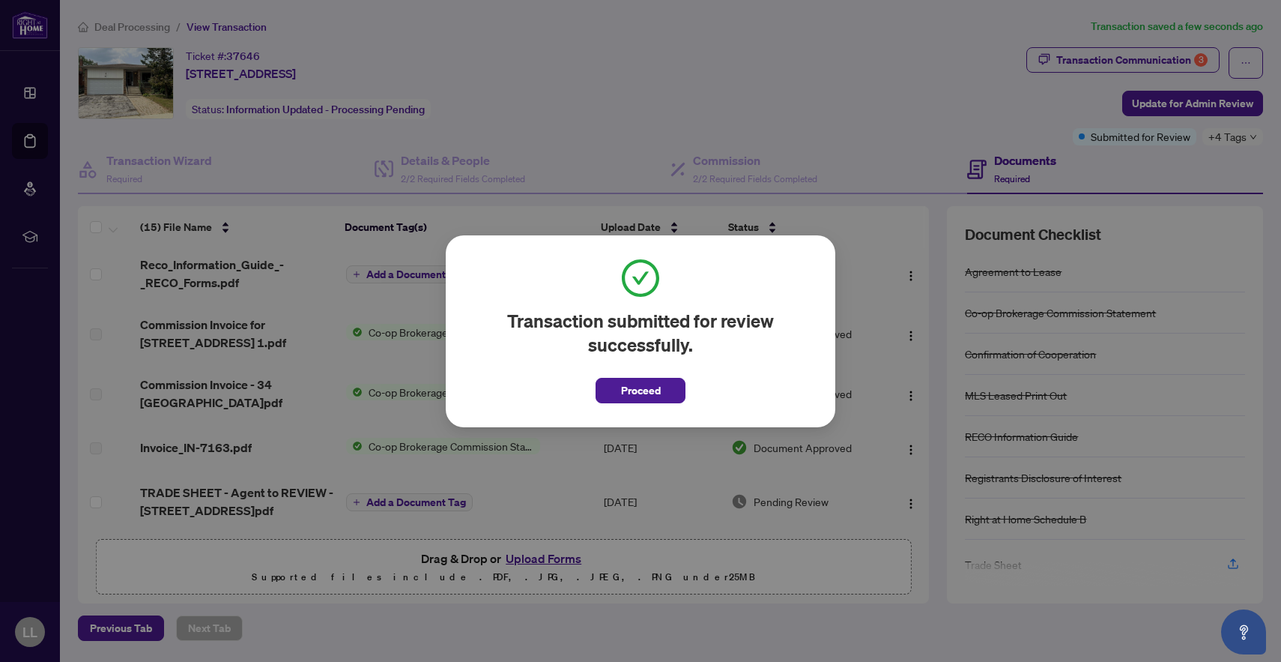
click at [653, 405] on div "Transaction submitted for review successfully. Proceed Cancel OK" at bounding box center [641, 331] width 390 height 192
click at [652, 393] on span "Proceed" at bounding box center [641, 390] width 40 height 24
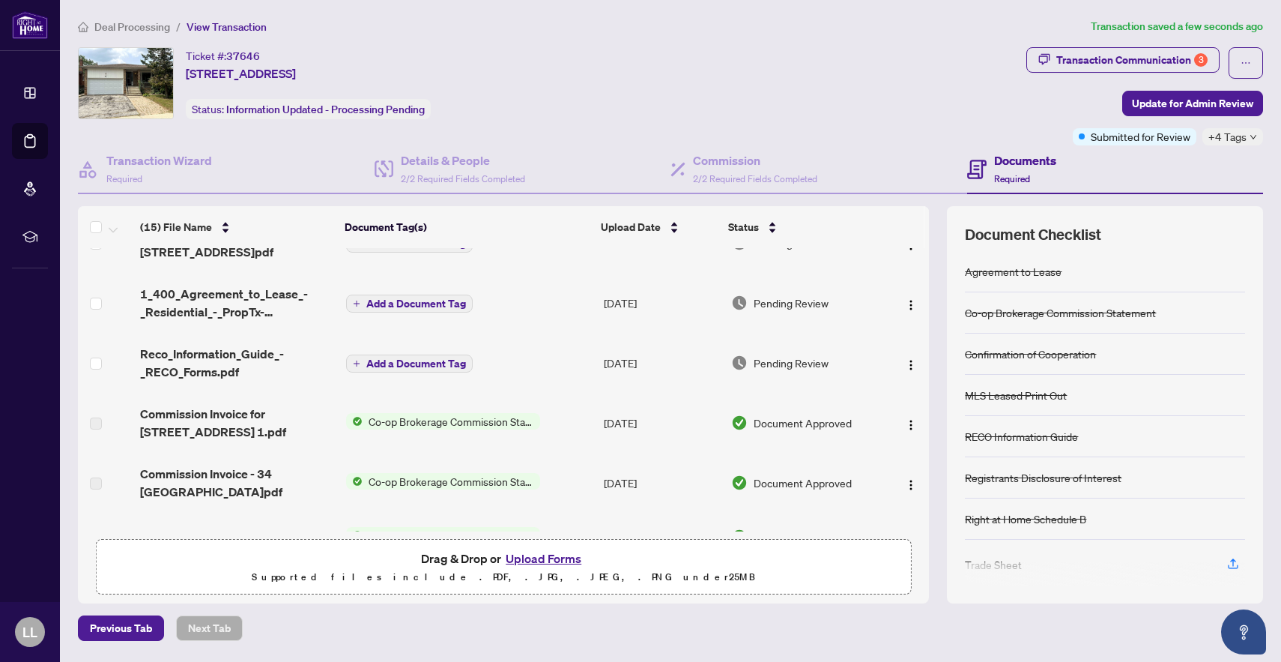
scroll to position [38, 0]
